Goal: Use online tool/utility: Utilize a website feature to perform a specific function

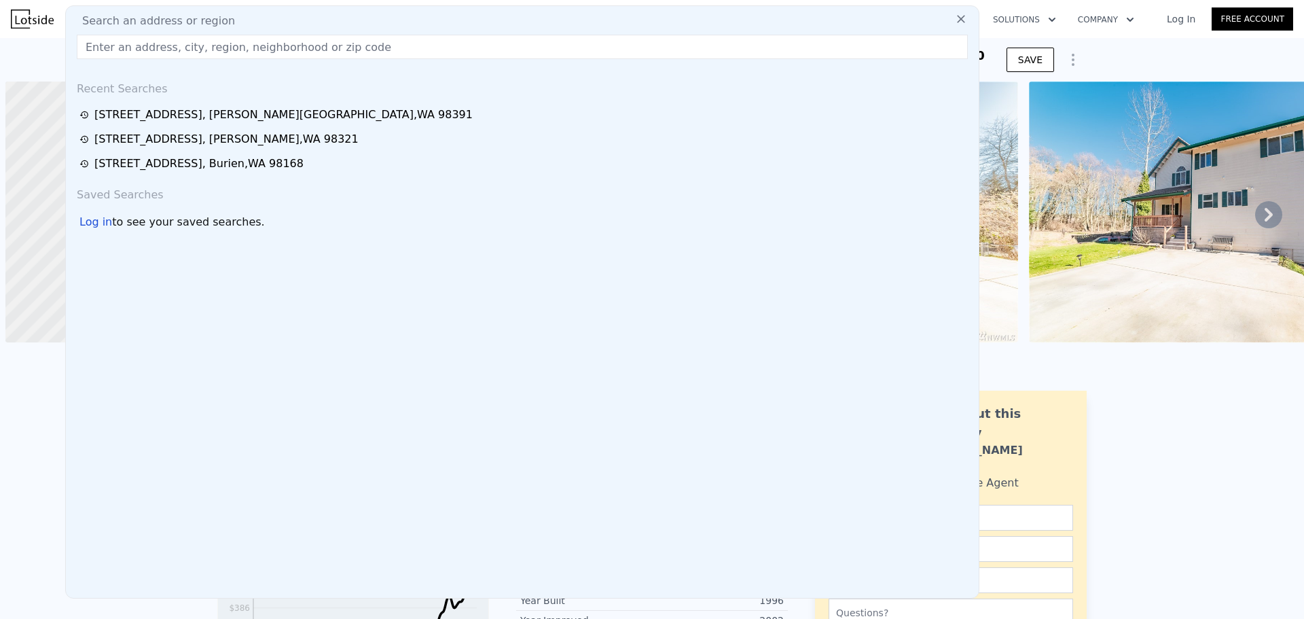
scroll to position [0, 5]
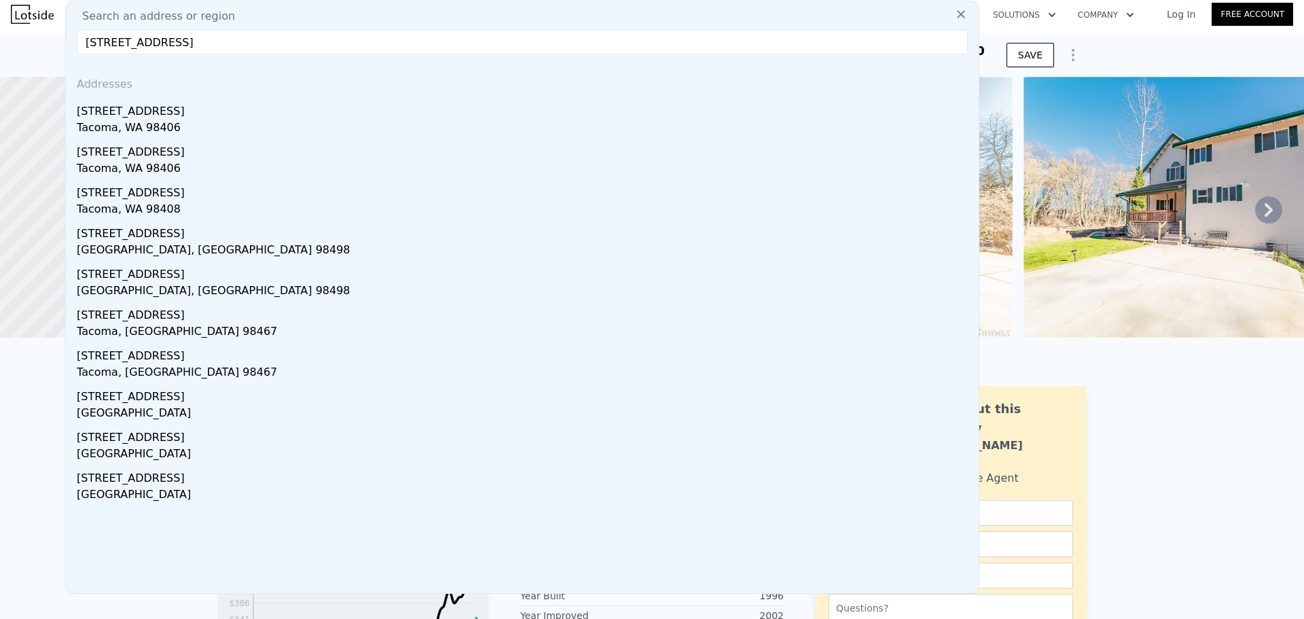
click at [261, 43] on input "[STREET_ADDRESS]" at bounding box center [522, 42] width 891 height 24
click at [395, 34] on input "[STREET_ADDRESS]" at bounding box center [522, 42] width 891 height 24
type input "[STREET_ADDRESS]"
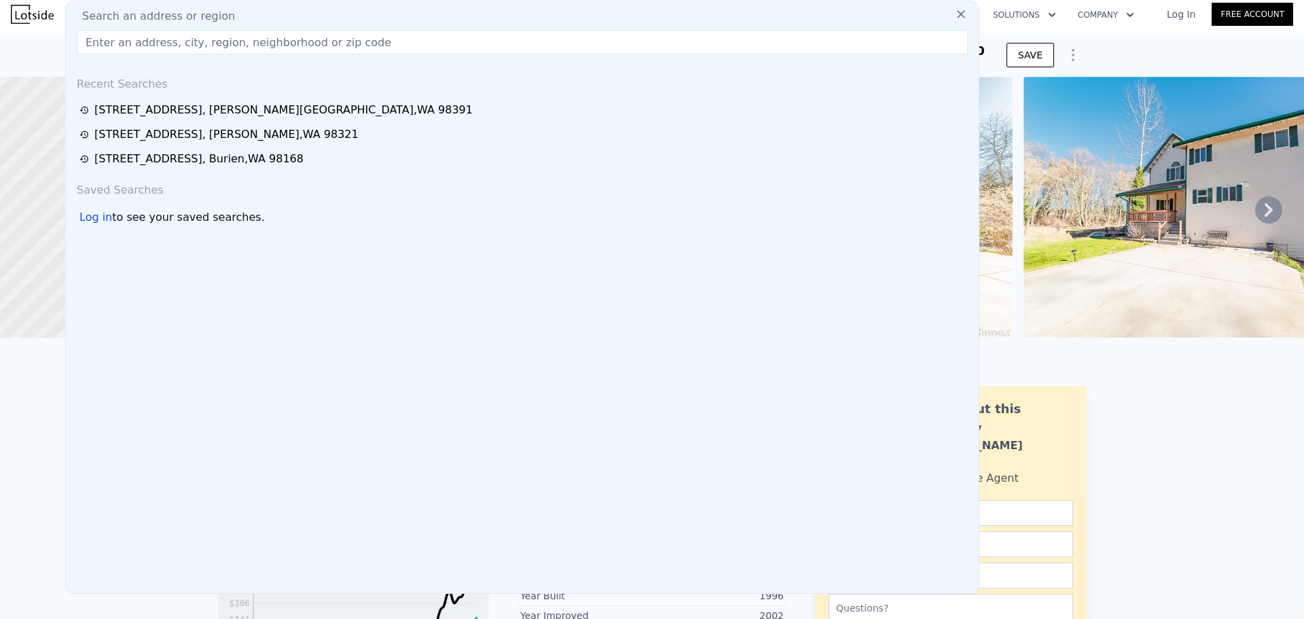
paste input "[STREET_ADDRESS][PERSON_NAME]"
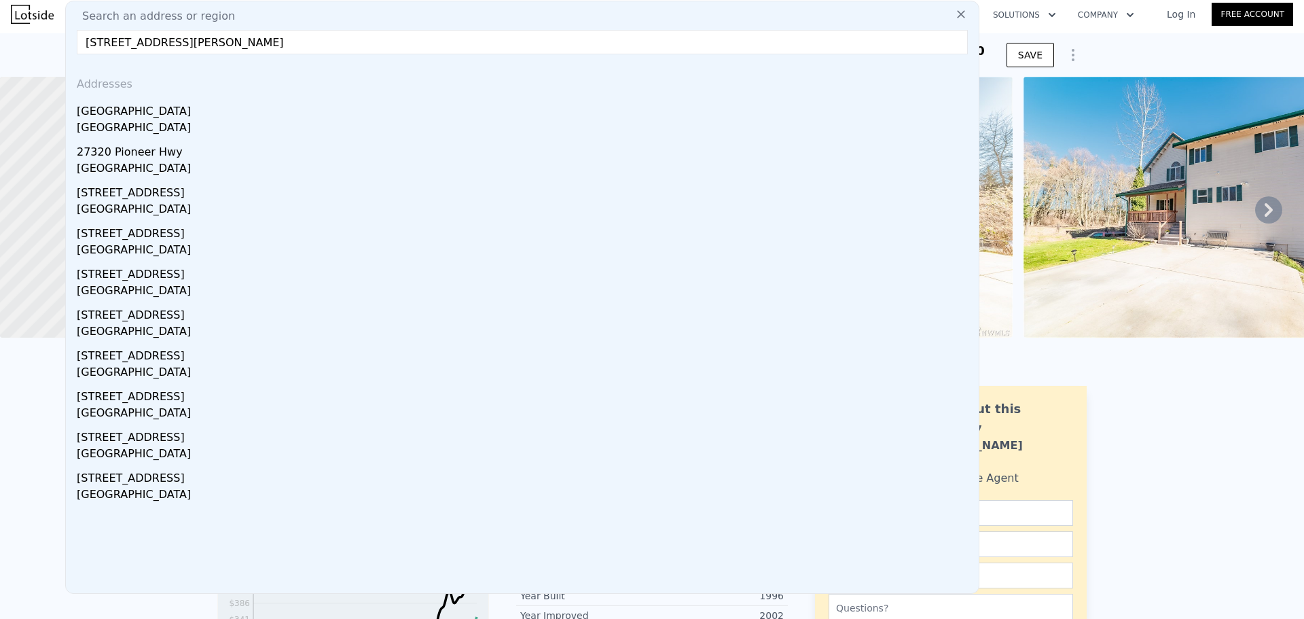
type input "[STREET_ADDRESS][PERSON_NAME]"
click at [375, 125] on div "[GEOGRAPHIC_DATA]" at bounding box center [525, 129] width 896 height 19
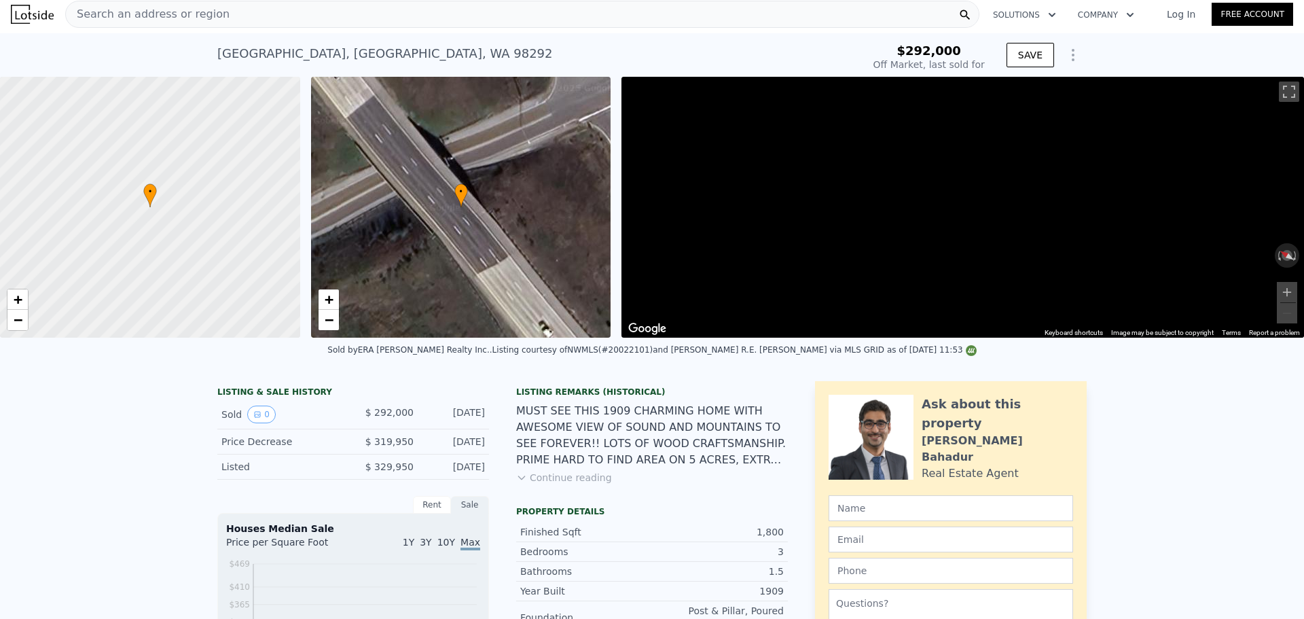
type input "-$ 321,030"
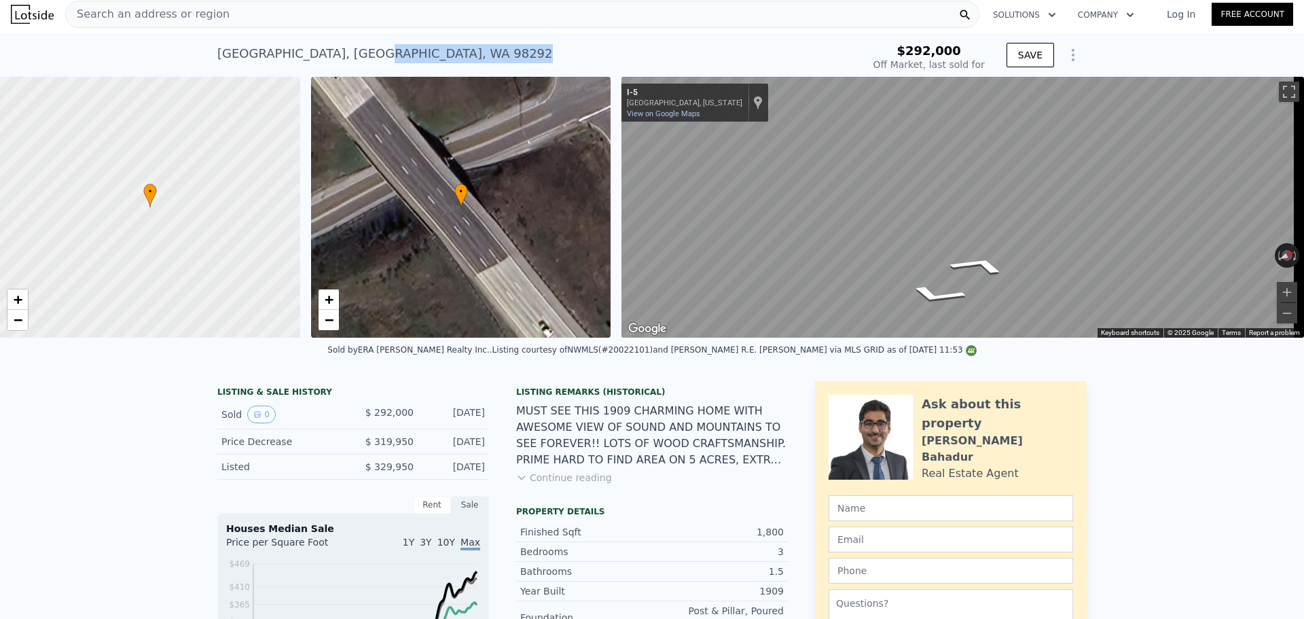
drag, startPoint x: 651, startPoint y: 56, endPoint x: 384, endPoint y: 61, distance: 267.6
click at [384, 61] on div "[STREET_ADDRESS] Sold [DATE] for $292k" at bounding box center [537, 58] width 640 height 38
type input "$ 780,000"
type input "$ 401,669"
